Goal: Ask a question

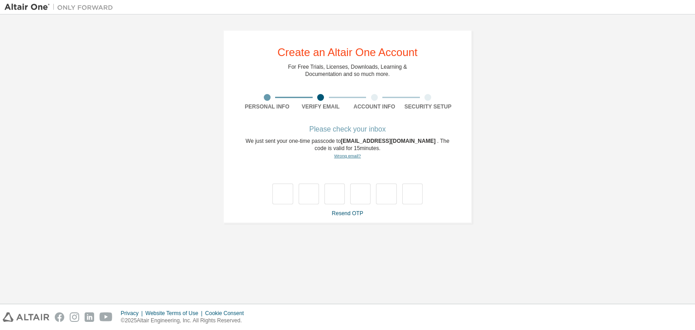
click at [343, 158] on link "Wrong email?" at bounding box center [347, 155] width 27 height 5
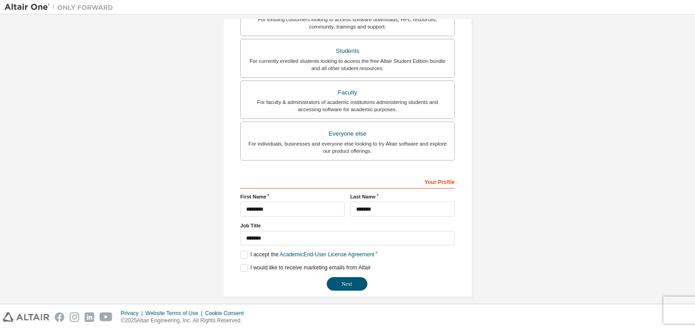
scroll to position [191, 0]
click at [347, 278] on button "Next" at bounding box center [346, 283] width 41 height 14
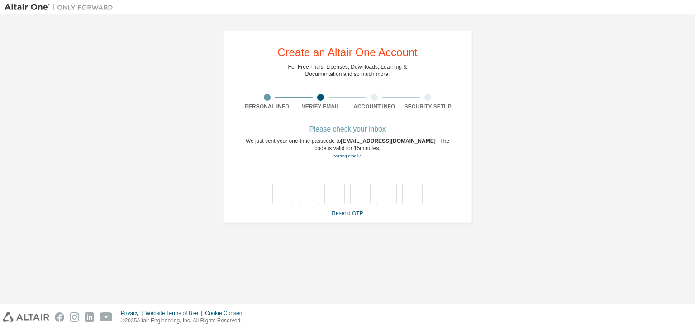
scroll to position [0, 0]
type input "*"
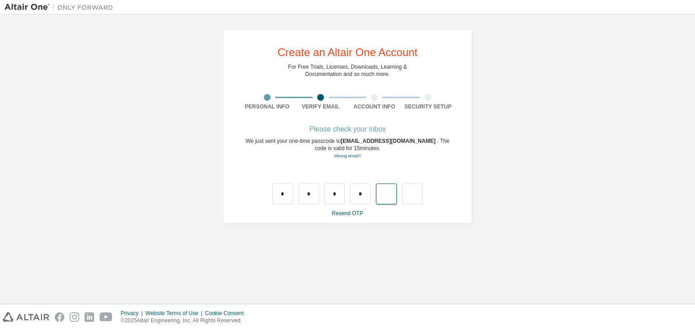
type input "*"
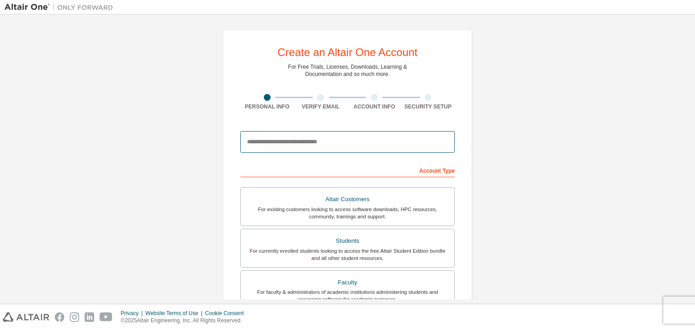
click at [268, 140] on input "email" at bounding box center [347, 142] width 214 height 22
type input "*"
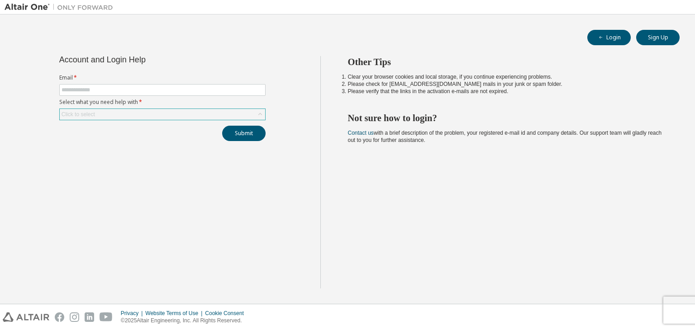
click at [85, 118] on div "Click to select" at bounding box center [78, 114] width 36 height 10
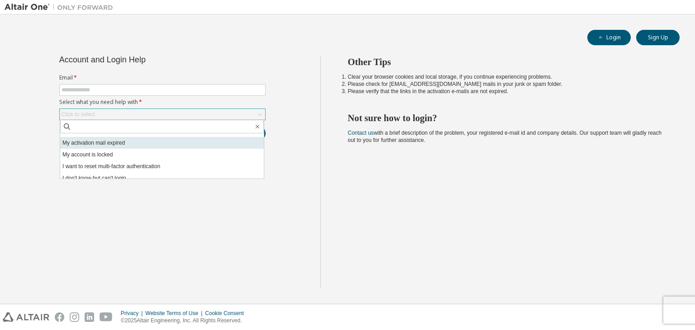
scroll to position [25, 0]
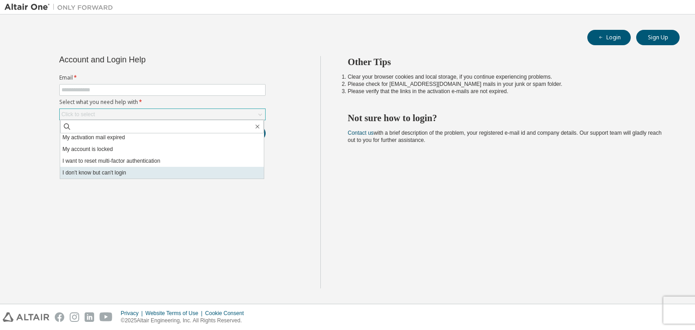
click at [132, 173] on li "I don't know but can't login" at bounding box center [161, 173] width 203 height 12
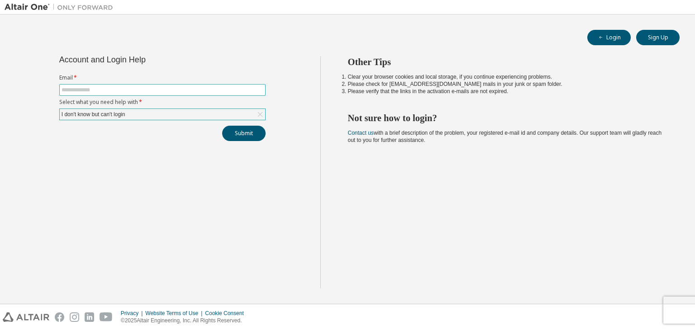
click at [86, 88] on input "text" at bounding box center [162, 89] width 202 height 7
type input "**********"
click at [238, 132] on button "Submit" at bounding box center [243, 133] width 43 height 15
